Goal: Task Accomplishment & Management: Complete application form

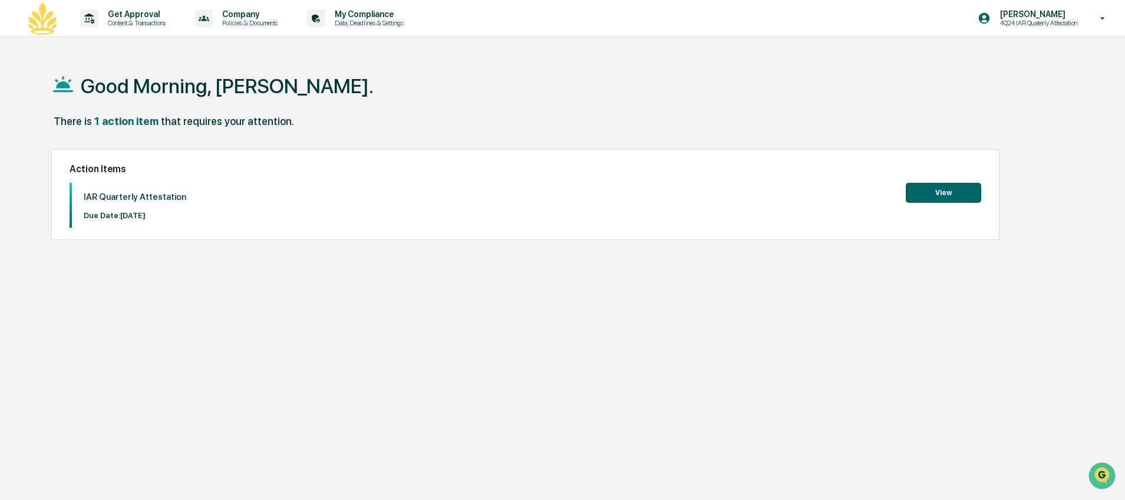
click at [934, 190] on button "View" at bounding box center [943, 193] width 75 height 20
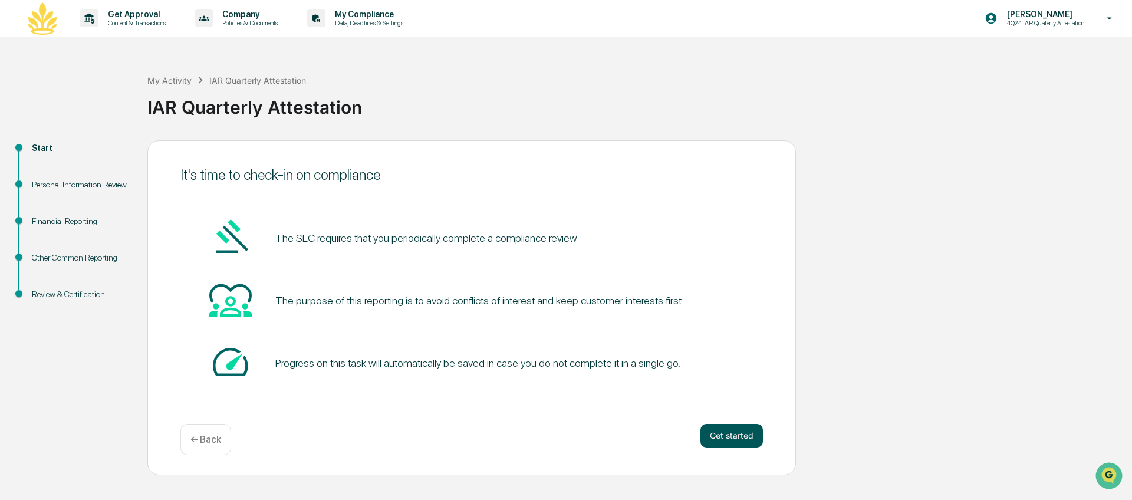
click at [730, 438] on button "Get started" at bounding box center [731, 436] width 62 height 24
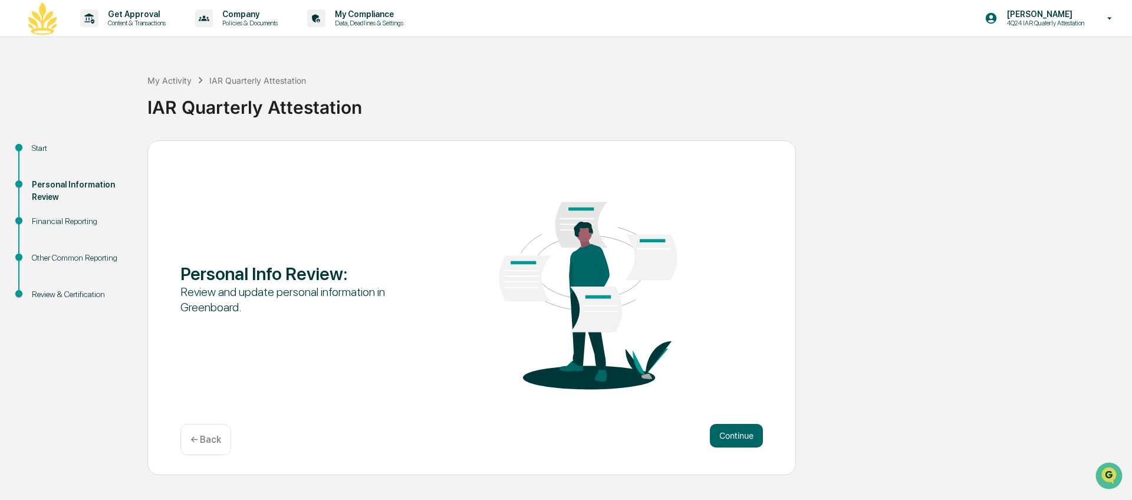
click at [730, 438] on button "Continue" at bounding box center [736, 436] width 53 height 24
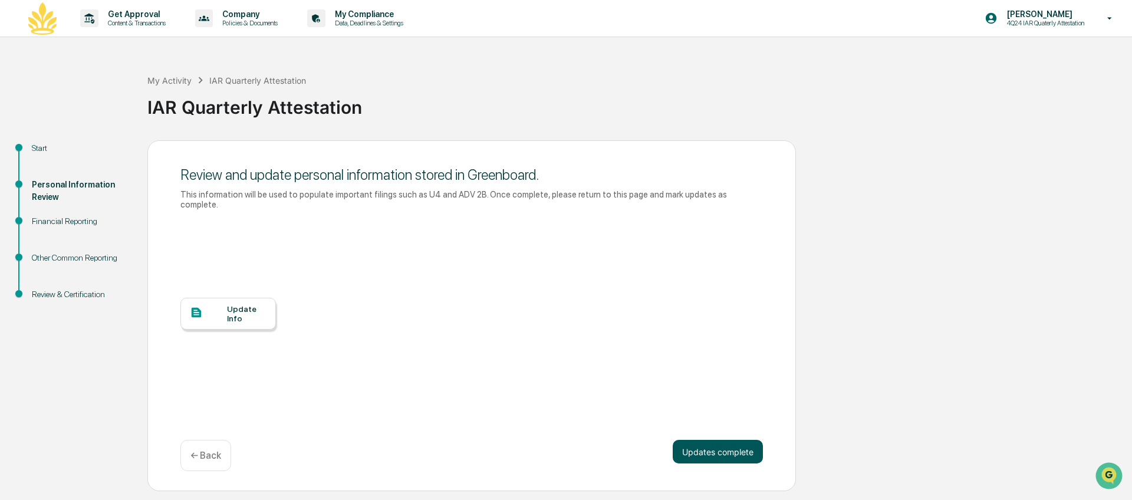
click at [726, 449] on button "Updates complete" at bounding box center [717, 452] width 90 height 24
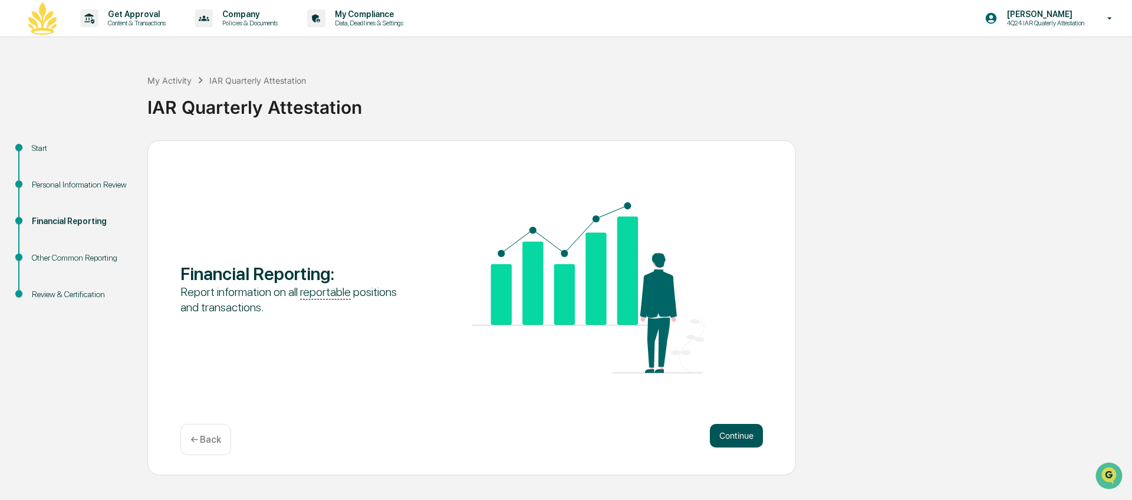
click at [730, 437] on button "Continue" at bounding box center [736, 436] width 53 height 24
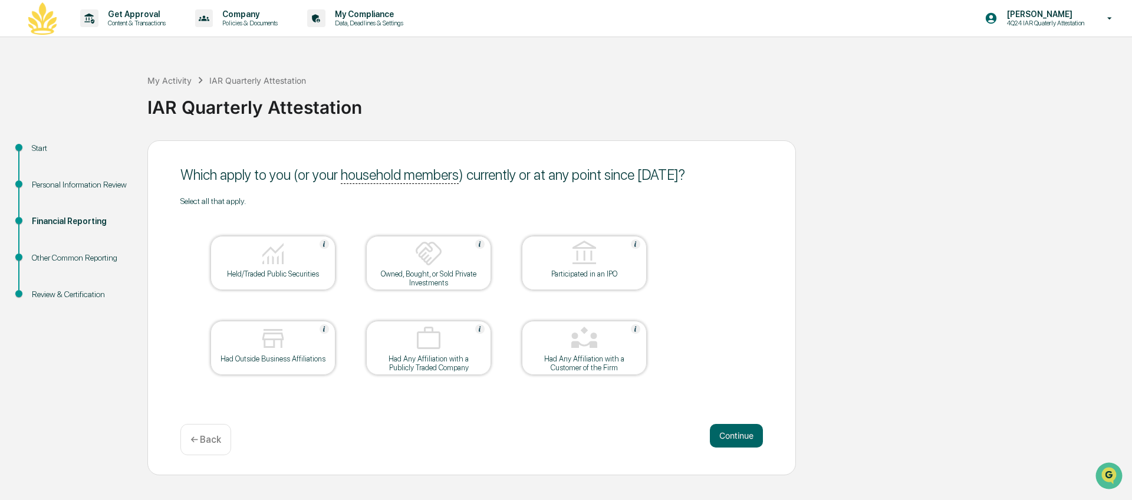
click at [273, 275] on div "Held/Traded Public Securities" at bounding box center [273, 273] width 106 height 9
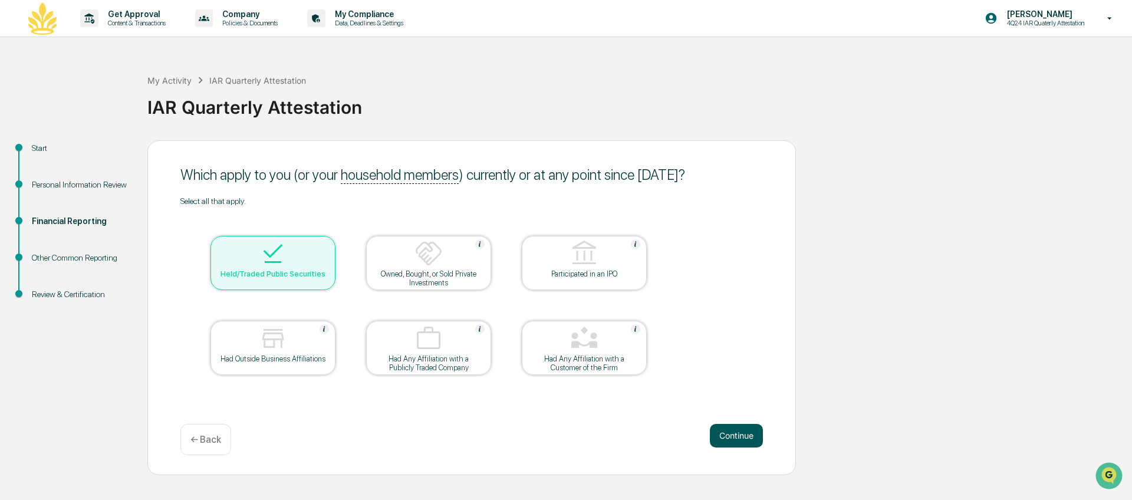
click at [732, 434] on button "Continue" at bounding box center [736, 436] width 53 height 24
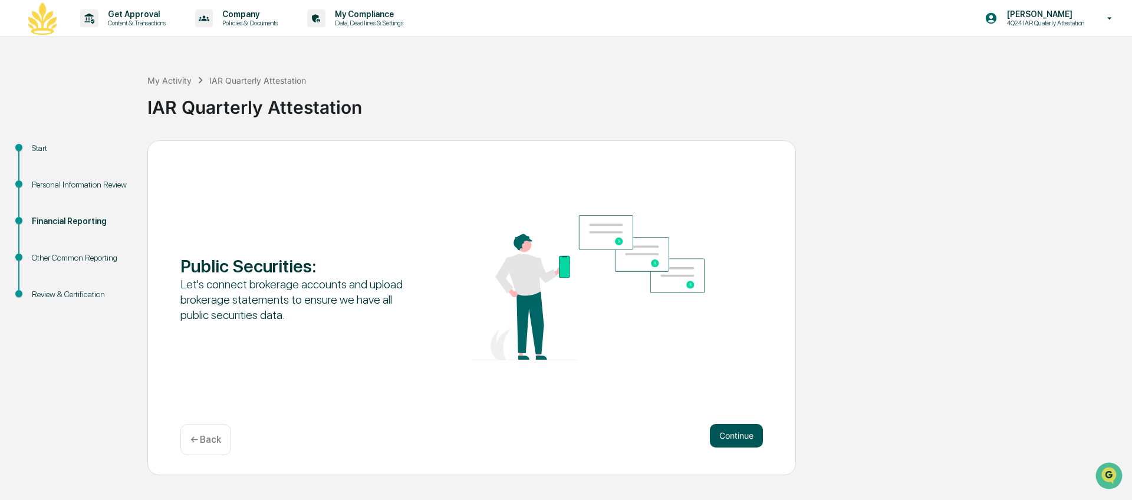
click at [731, 435] on button "Continue" at bounding box center [736, 436] width 53 height 24
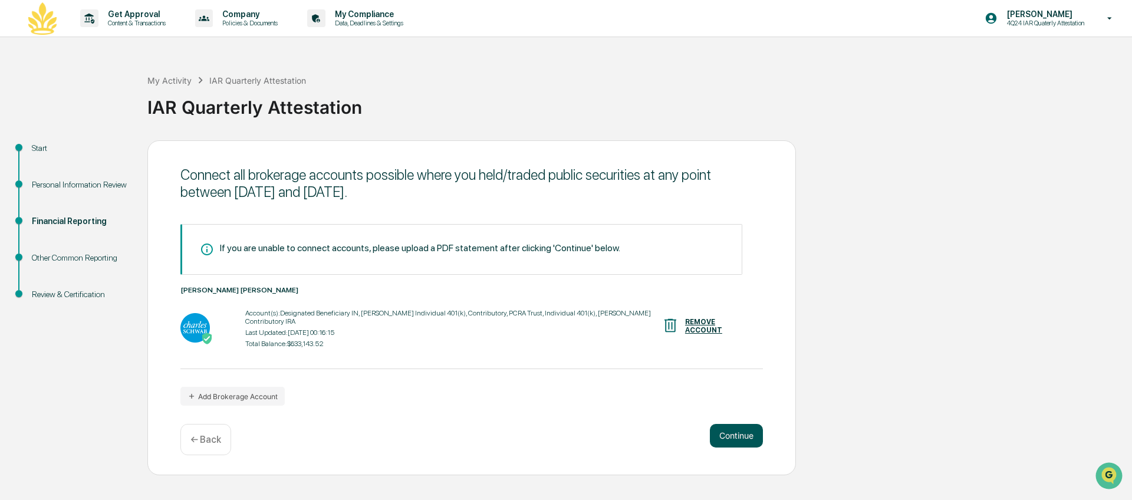
click at [731, 436] on button "Continue" at bounding box center [736, 436] width 53 height 24
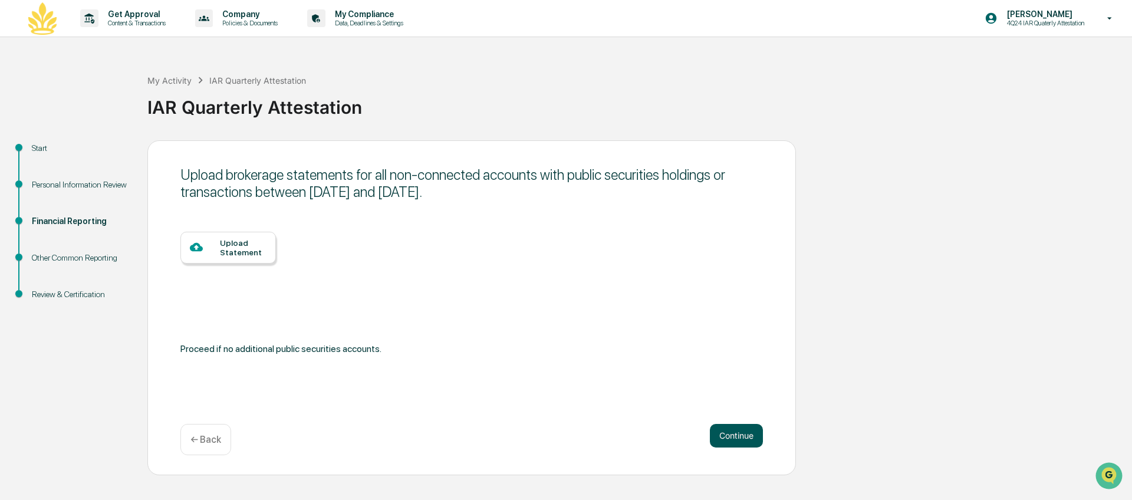
click at [731, 436] on button "Continue" at bounding box center [736, 436] width 53 height 24
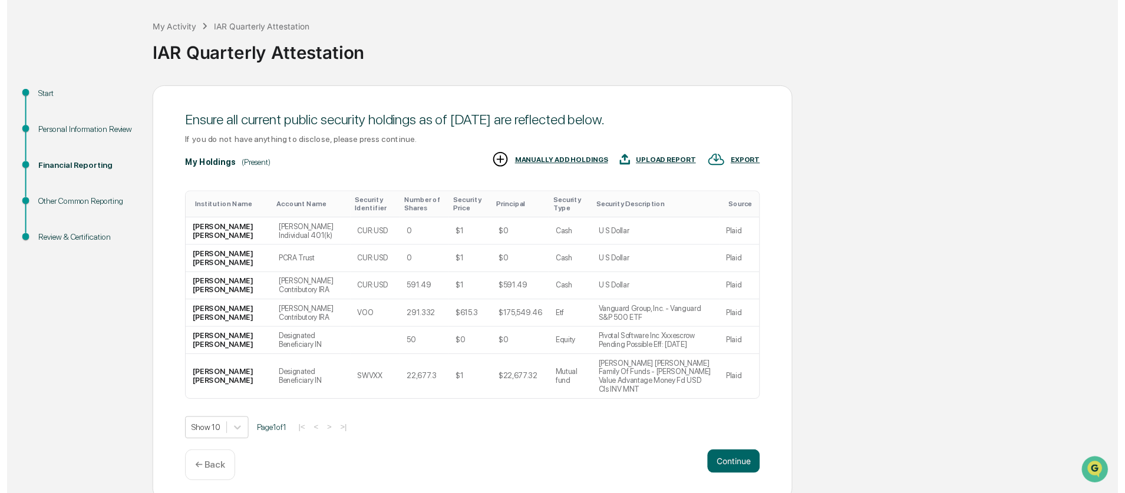
scroll to position [60, 0]
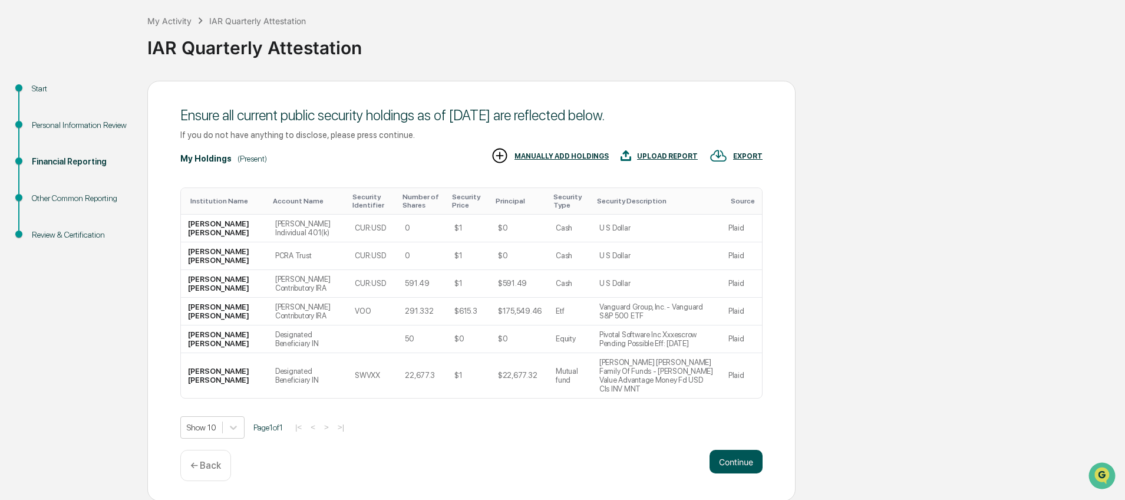
click at [730, 457] on button "Continue" at bounding box center [736, 462] width 53 height 24
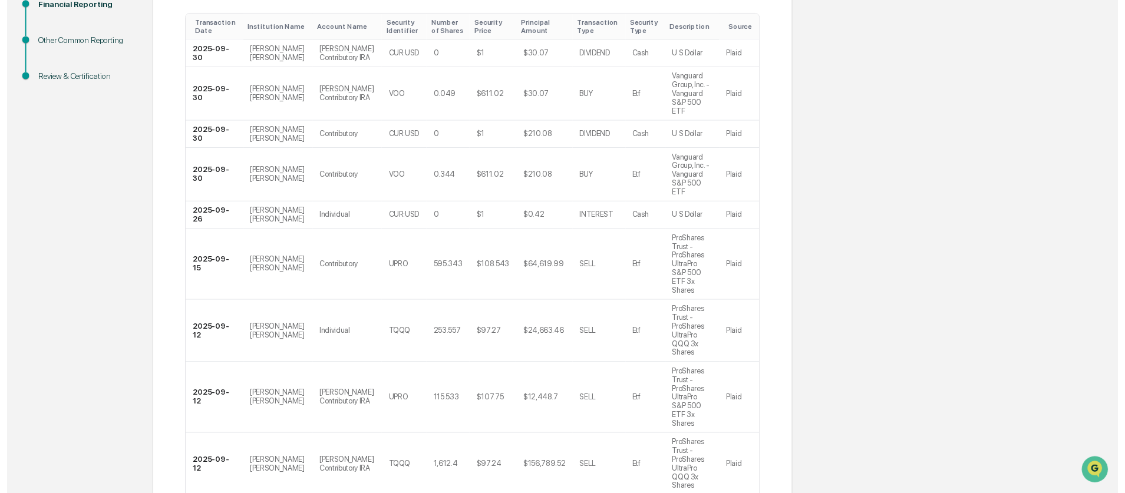
scroll to position [335, 0]
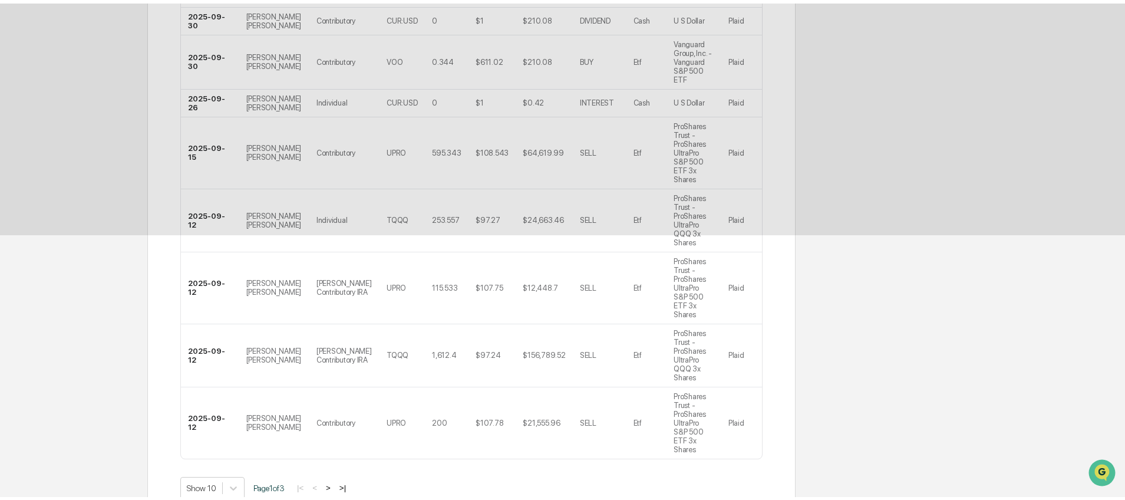
scroll to position [0, 0]
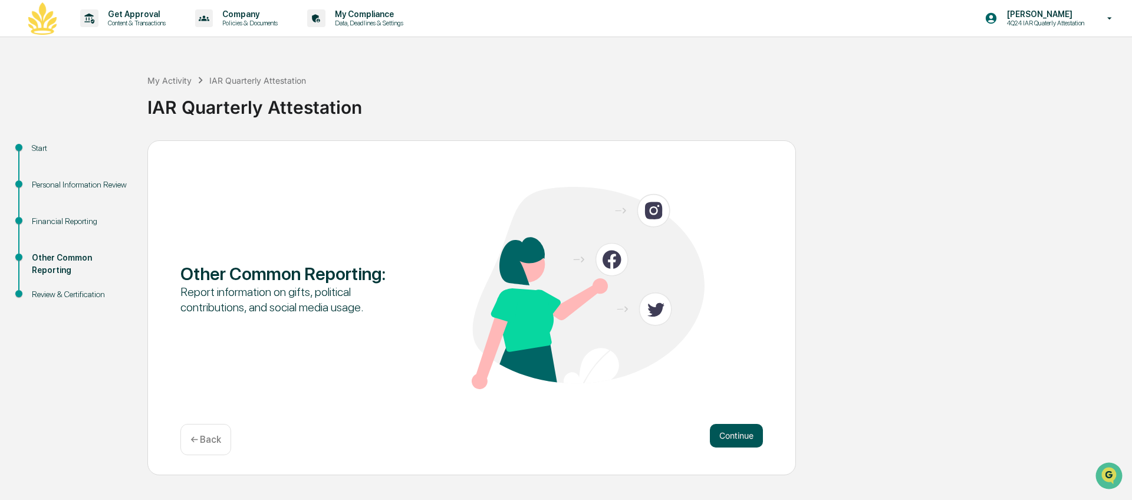
click at [737, 434] on button "Continue" at bounding box center [736, 436] width 53 height 24
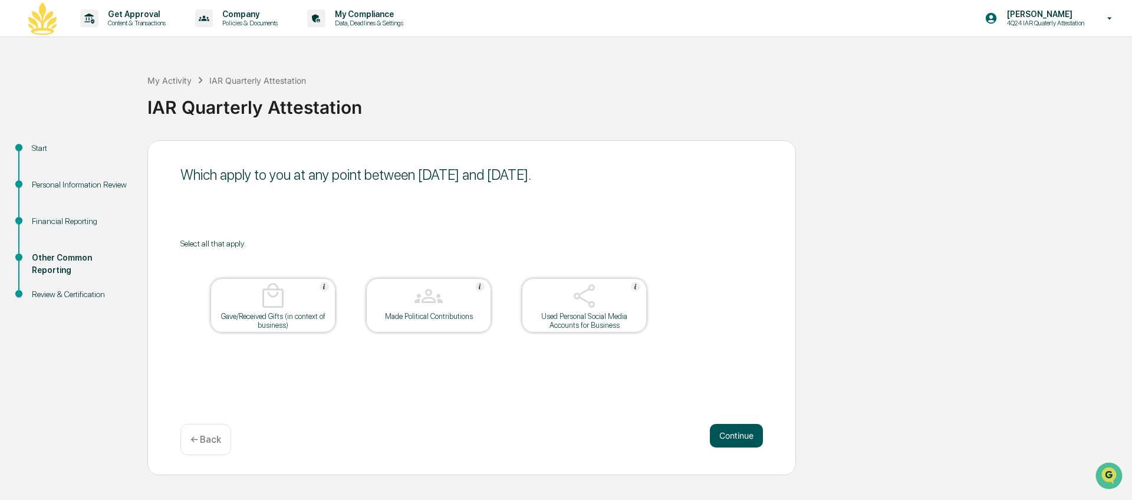
click at [727, 434] on button "Continue" at bounding box center [736, 436] width 53 height 24
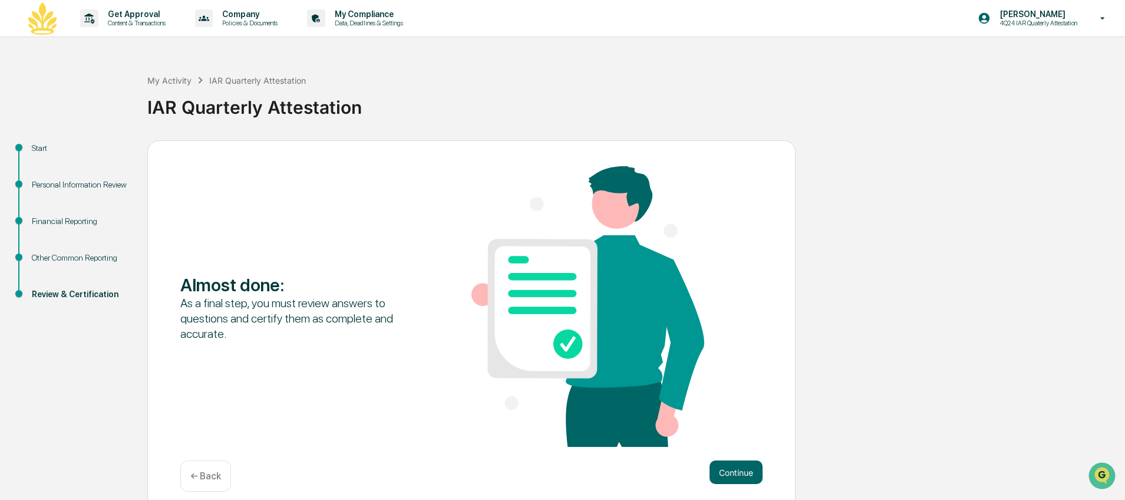
click at [196, 473] on p "← Back" at bounding box center [205, 475] width 31 height 11
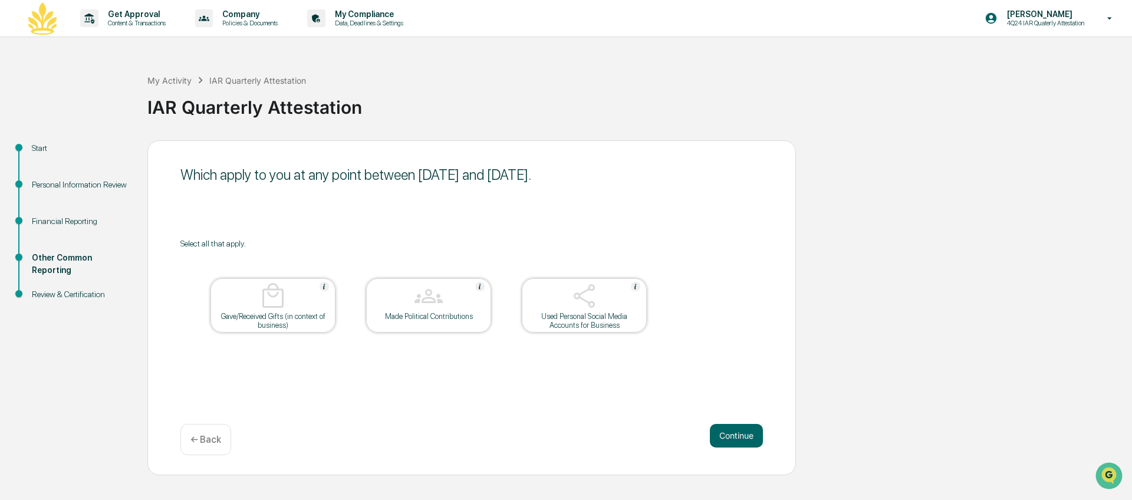
click at [585, 299] on img at bounding box center [584, 296] width 28 height 28
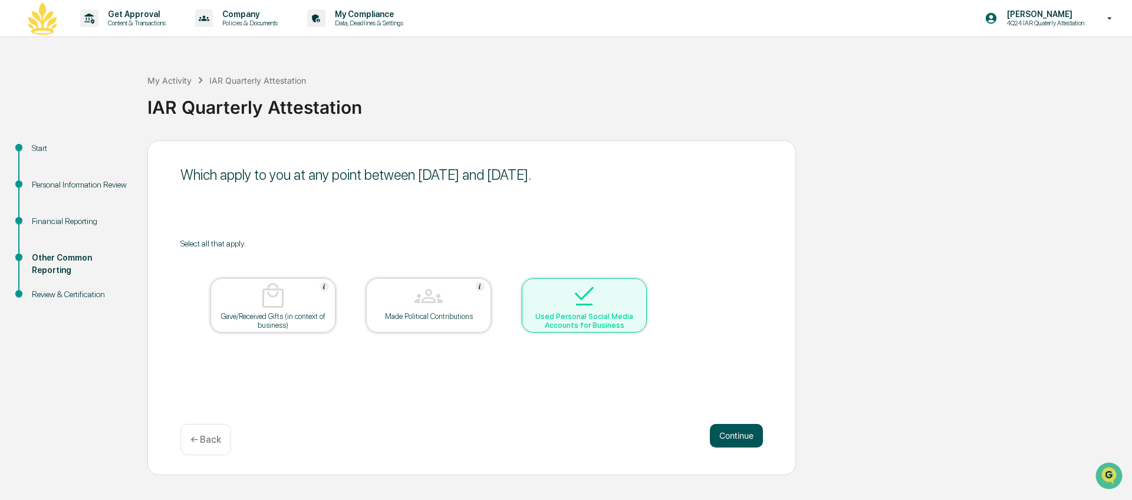
click at [751, 438] on button "Continue" at bounding box center [736, 436] width 53 height 24
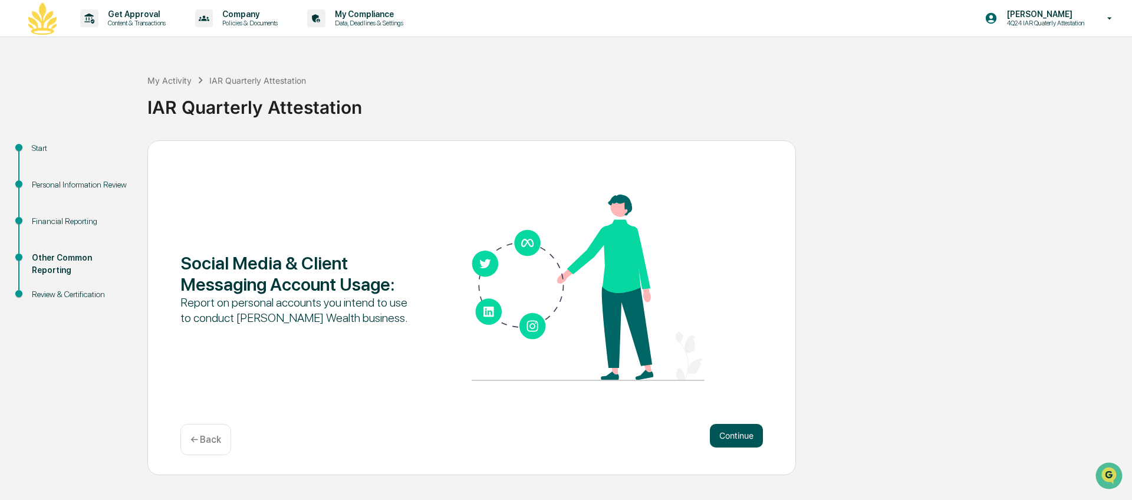
click at [726, 433] on button "Continue" at bounding box center [736, 436] width 53 height 24
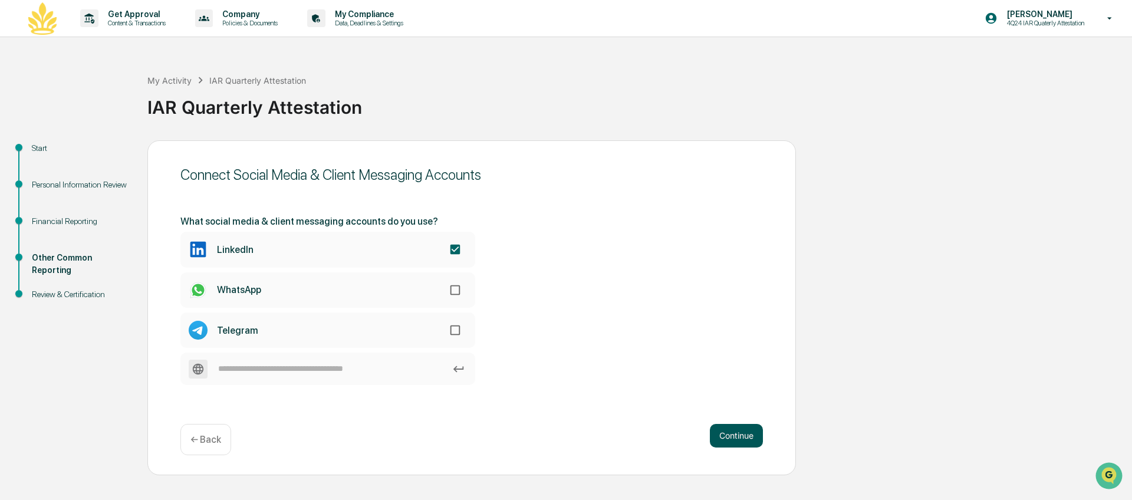
click at [746, 440] on button "Continue" at bounding box center [736, 436] width 53 height 24
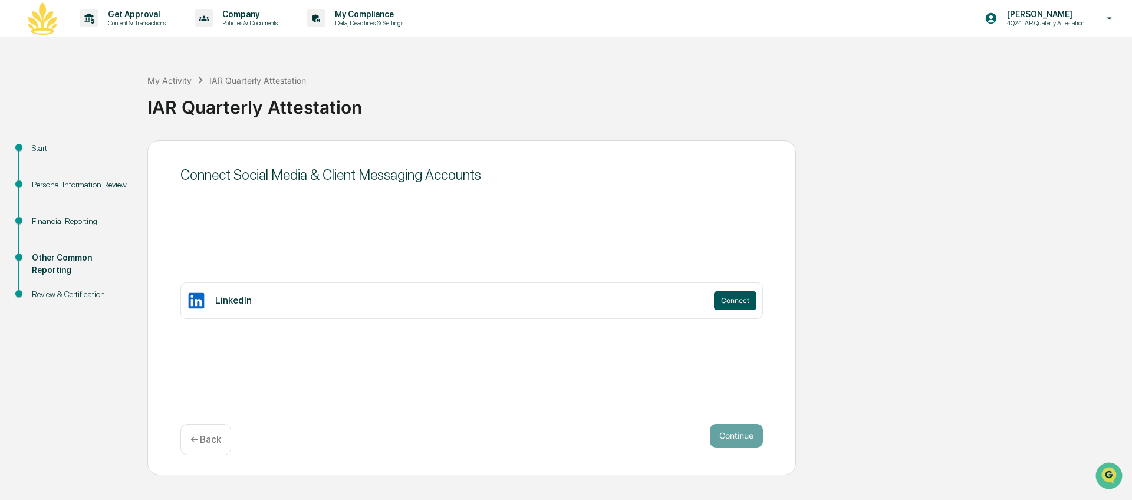
click at [732, 302] on button "Connect" at bounding box center [735, 300] width 42 height 19
click at [722, 377] on div "Connect Social Media & Client Messaging Accounts LinkedIn Connect Continue ← Ba…" at bounding box center [471, 307] width 648 height 335
click at [213, 444] on p "← Back" at bounding box center [205, 439] width 31 height 11
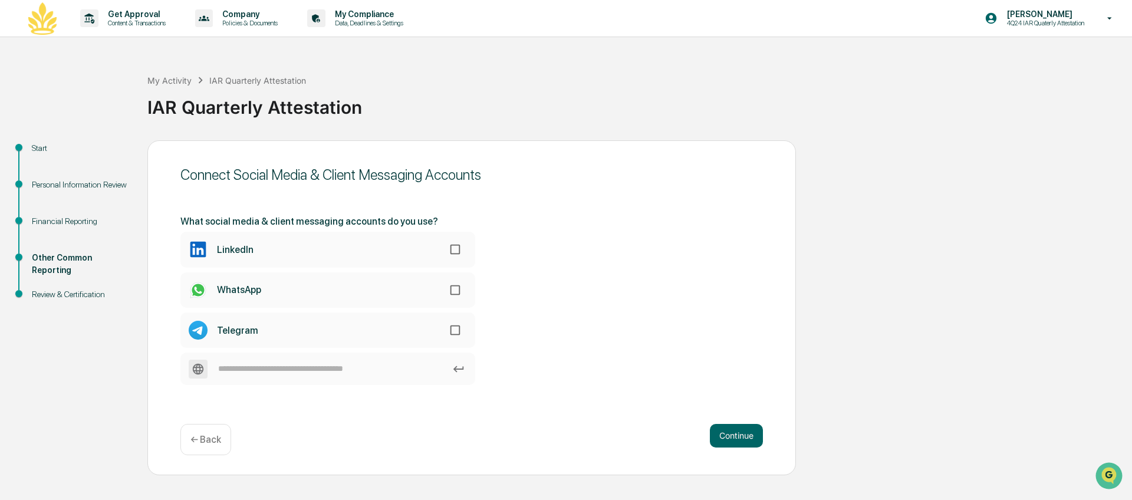
click at [213, 437] on p "← Back" at bounding box center [205, 439] width 31 height 11
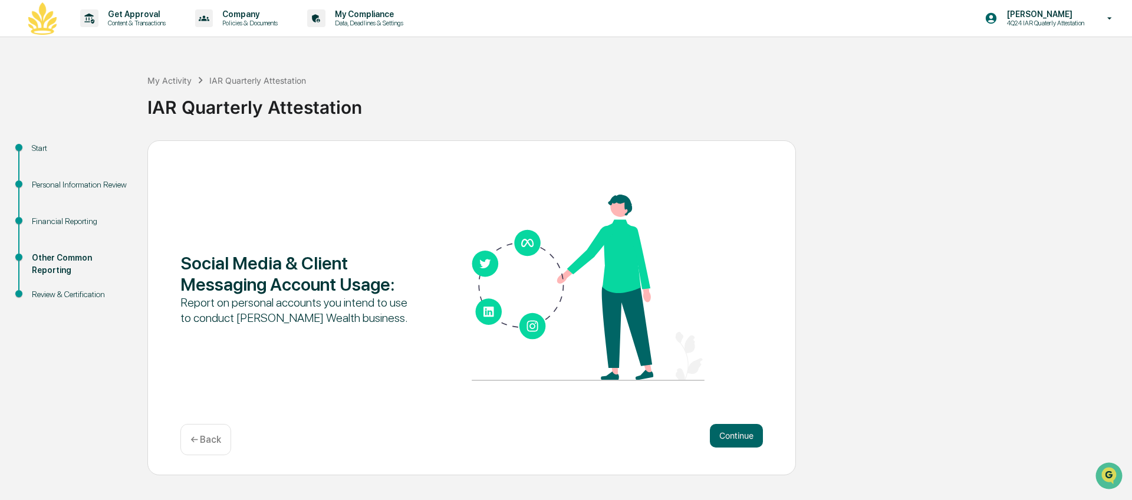
click at [203, 439] on p "← Back" at bounding box center [205, 439] width 31 height 11
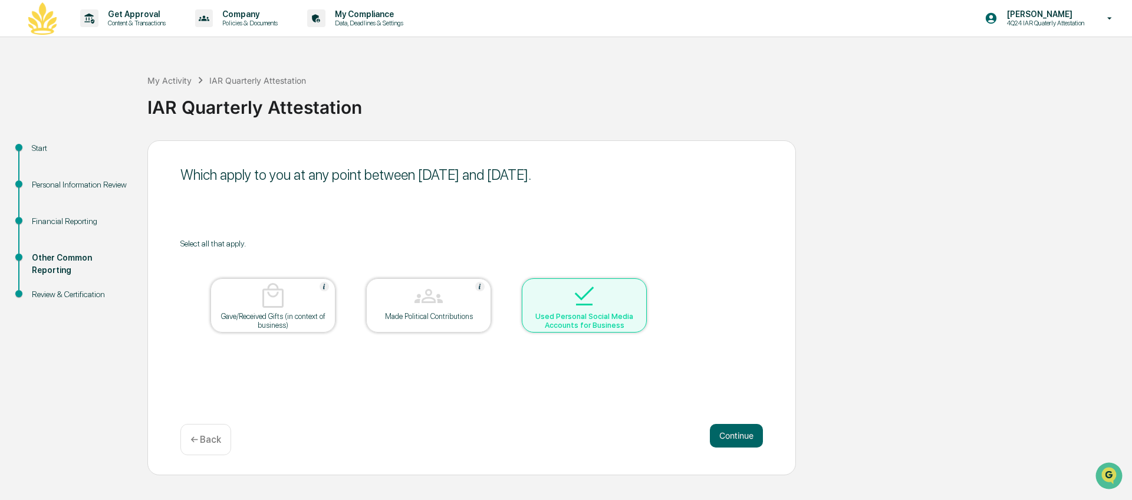
click at [583, 297] on img at bounding box center [584, 296] width 28 height 28
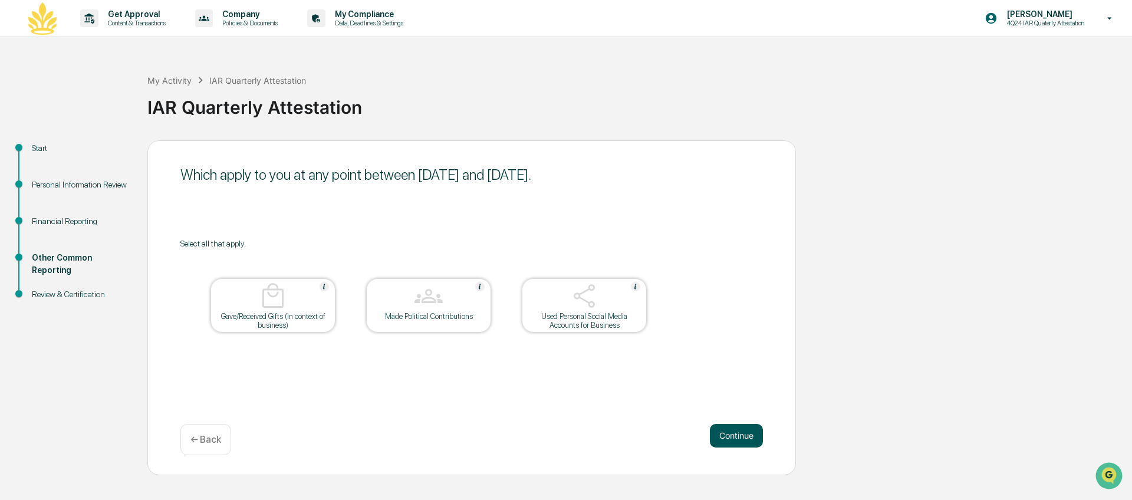
click at [744, 433] on button "Continue" at bounding box center [736, 436] width 53 height 24
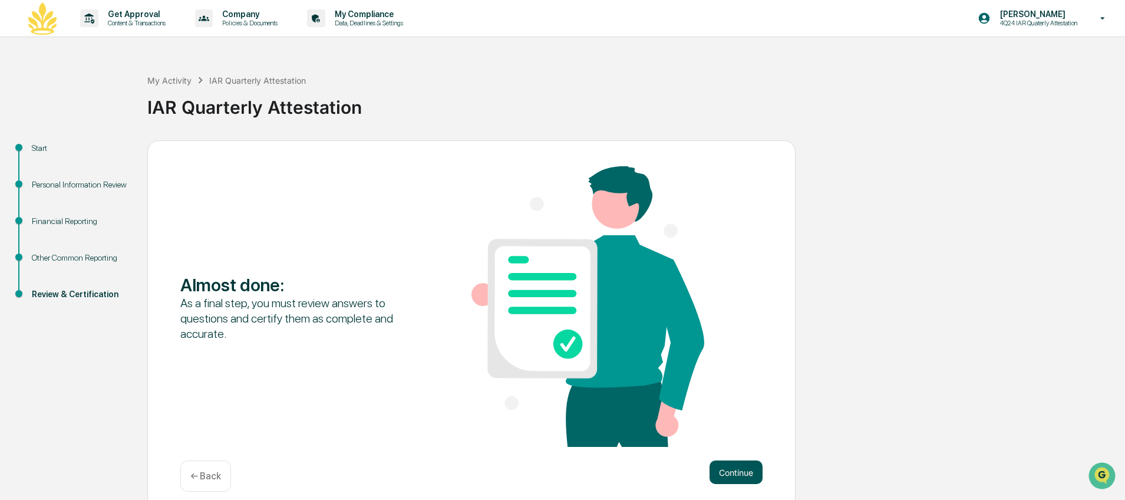
click at [734, 464] on button "Continue" at bounding box center [736, 472] width 53 height 24
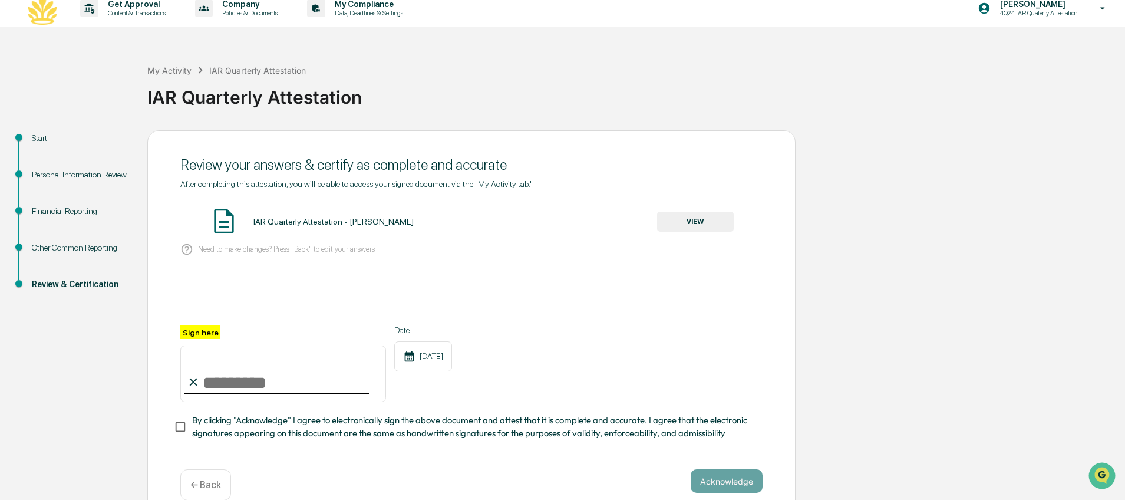
scroll to position [29, 0]
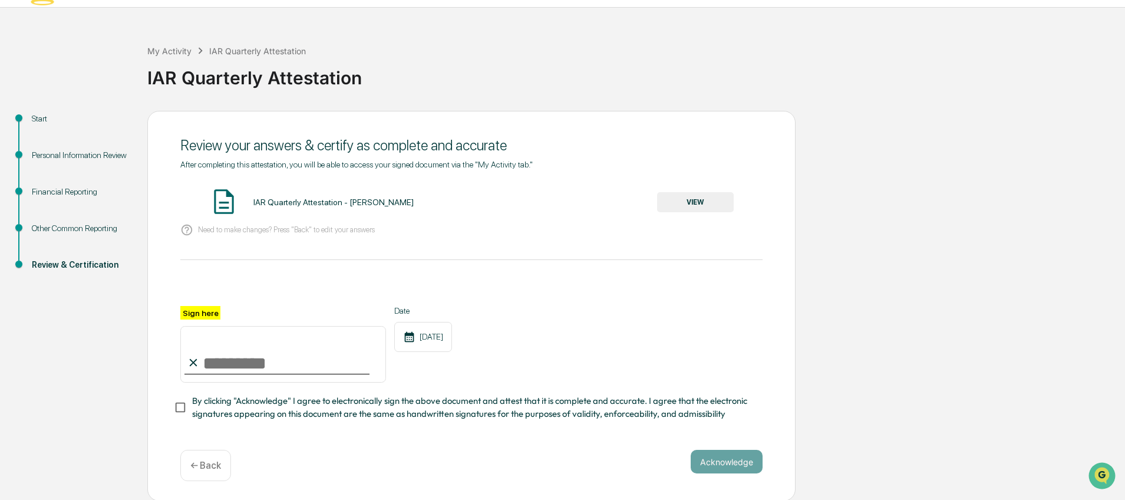
click at [252, 360] on input "Sign here" at bounding box center [283, 354] width 206 height 57
type input "**********"
click at [466, 384] on div "**********" at bounding box center [471, 363] width 582 height 114
click at [717, 461] on button "Acknowledge" at bounding box center [727, 462] width 72 height 24
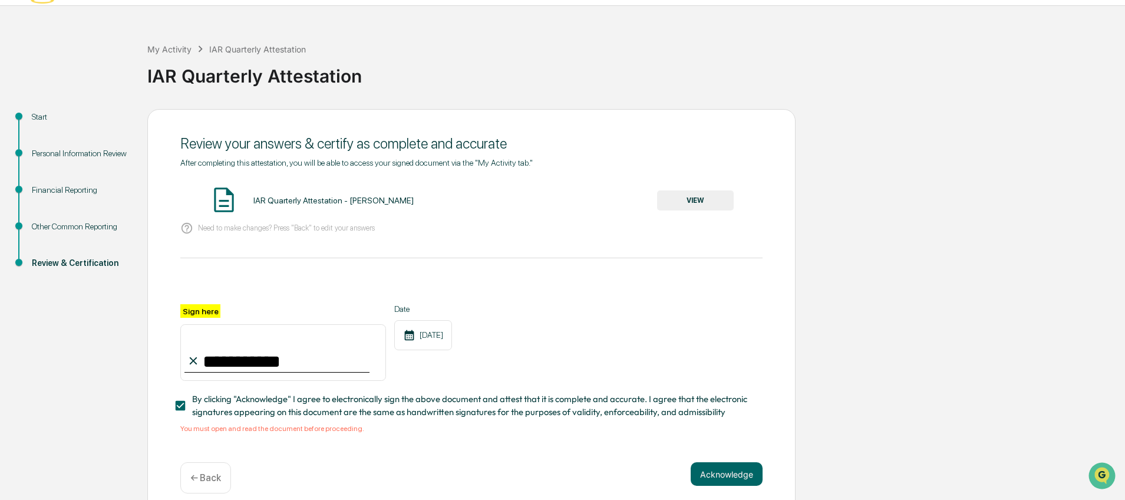
scroll to position [32, 0]
click at [694, 201] on button "VIEW" at bounding box center [695, 200] width 77 height 20
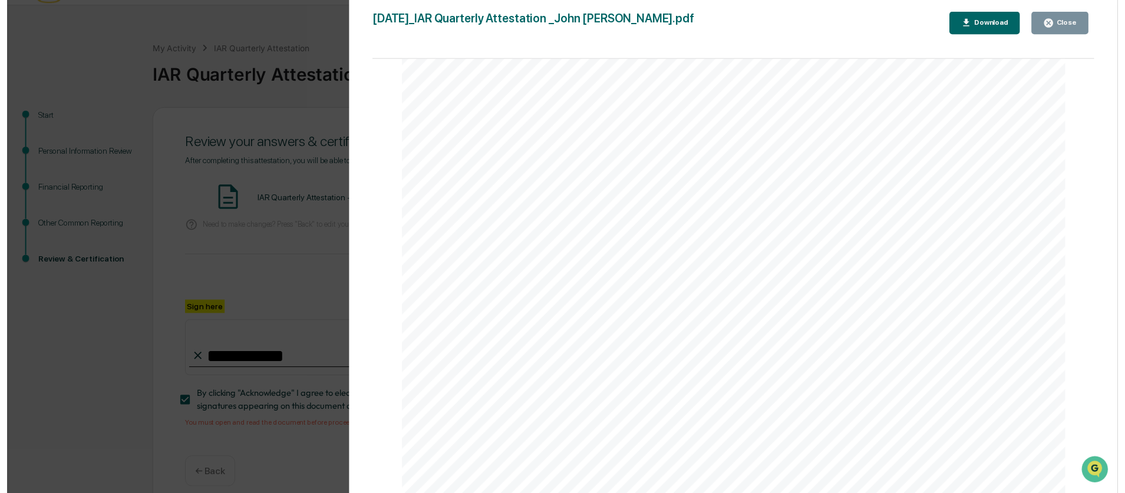
scroll to position [44, 0]
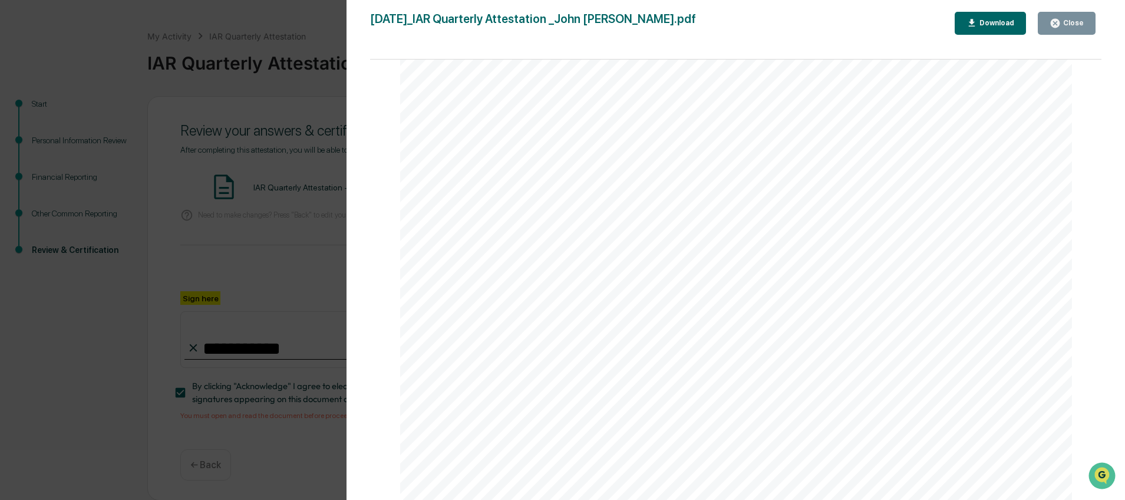
click at [1071, 25] on div "Close" at bounding box center [1072, 23] width 23 height 8
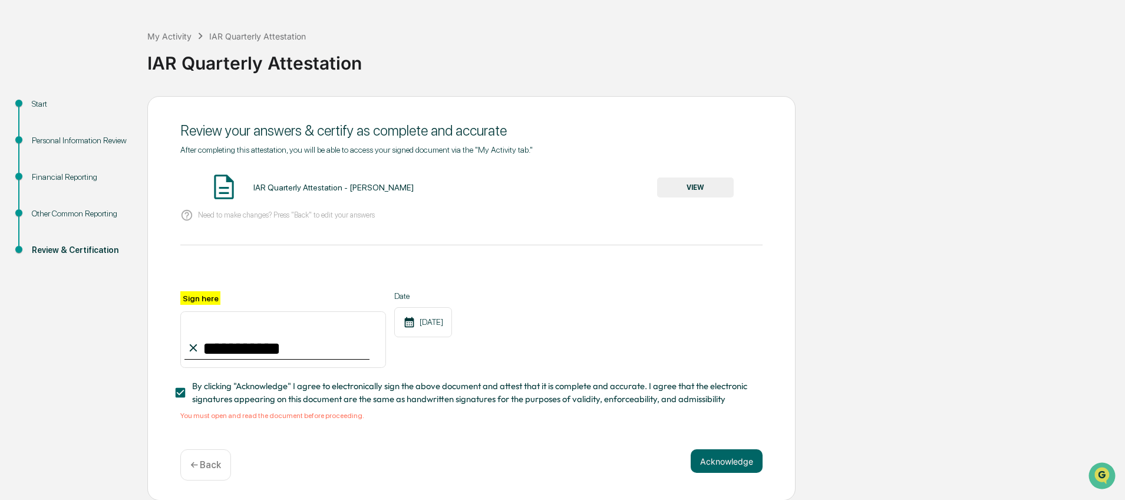
click at [609, 320] on div "**********" at bounding box center [471, 329] width 582 height 77
click at [722, 460] on button "Acknowledge" at bounding box center [727, 461] width 72 height 24
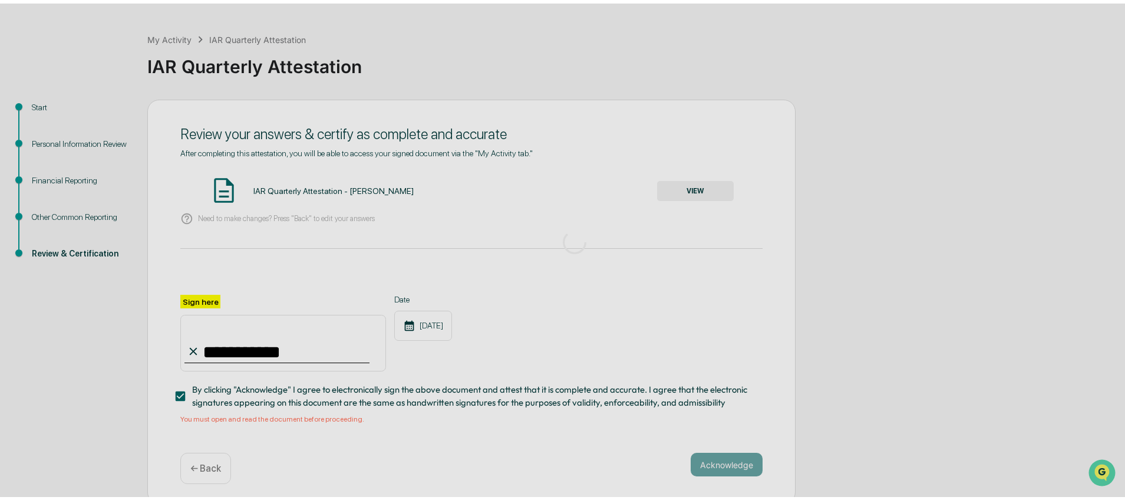
scroll to position [0, 0]
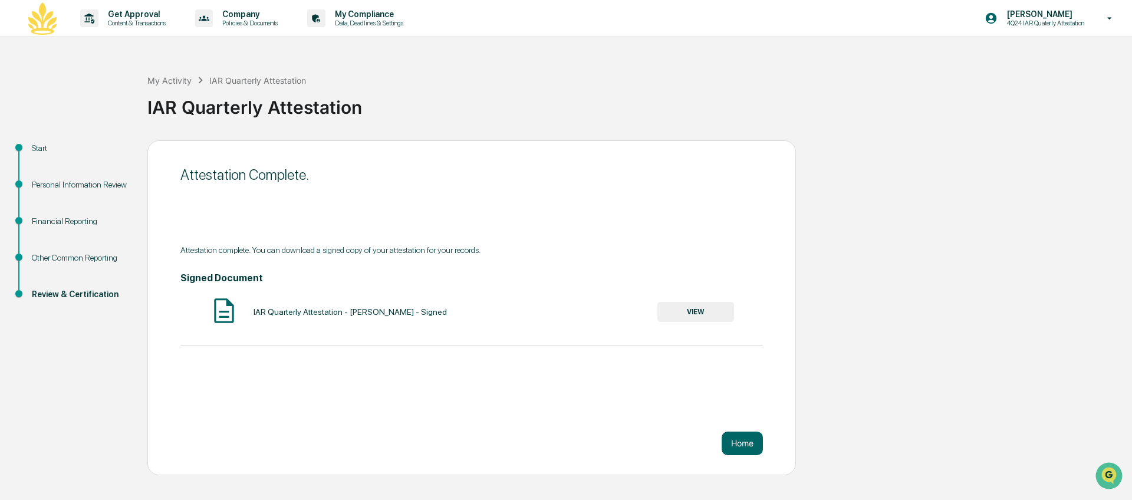
click at [674, 408] on div "Attestation Complete. Attestation complete. You can download a signed copy of y…" at bounding box center [471, 307] width 648 height 335
click at [644, 395] on div "Attestation Complete. Attestation complete. You can download a signed copy of y…" at bounding box center [471, 307] width 648 height 335
click at [742, 443] on button "Home" at bounding box center [741, 443] width 41 height 24
